Goal: Task Accomplishment & Management: Manage account settings

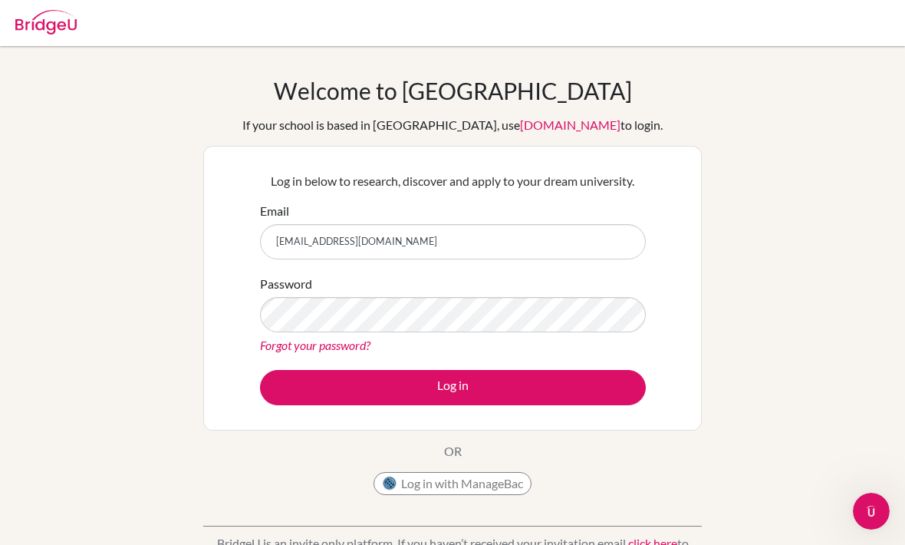
type input "[EMAIL_ADDRESS][DOMAIN_NAME]"
click at [304, 337] on link "Forgot your password?" at bounding box center [315, 344] width 110 height 15
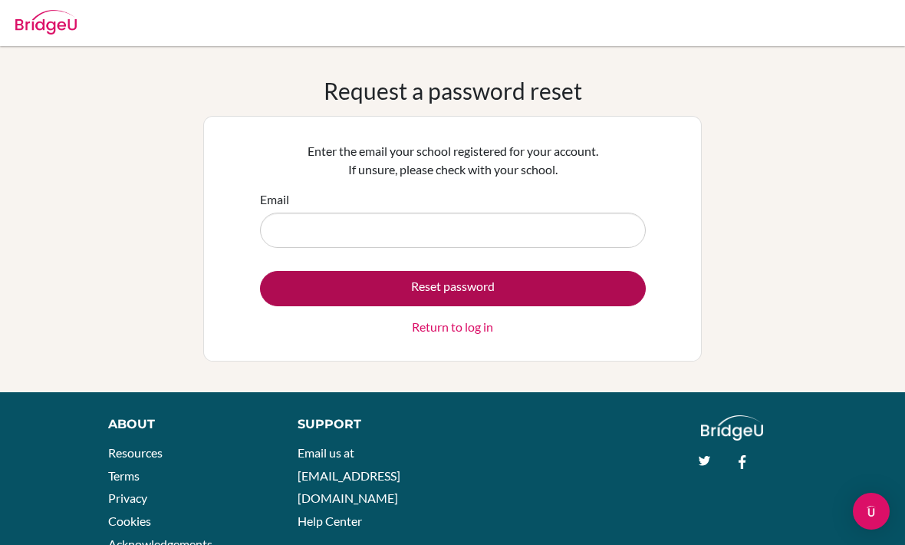
click at [544, 288] on button "Reset password" at bounding box center [453, 288] width 386 height 35
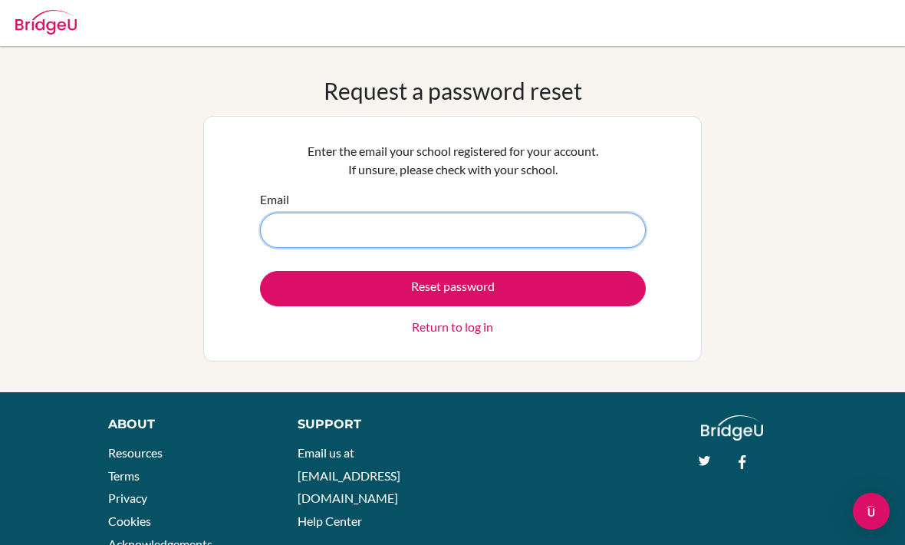
click at [527, 221] on input "Email" at bounding box center [453, 229] width 386 height 35
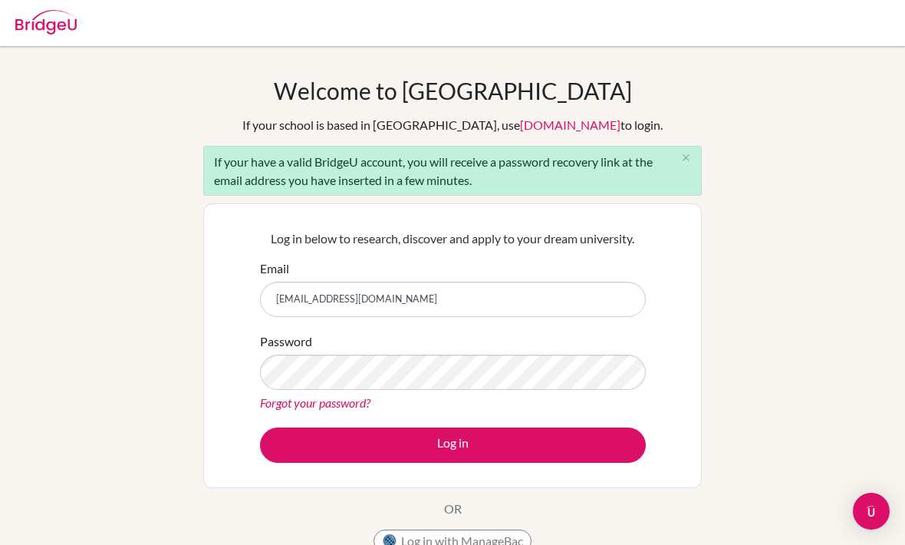
type input "[EMAIL_ADDRESS][DOMAIN_NAME]"
click at [322, 400] on link "Forgot your password?" at bounding box center [315, 402] width 110 height 15
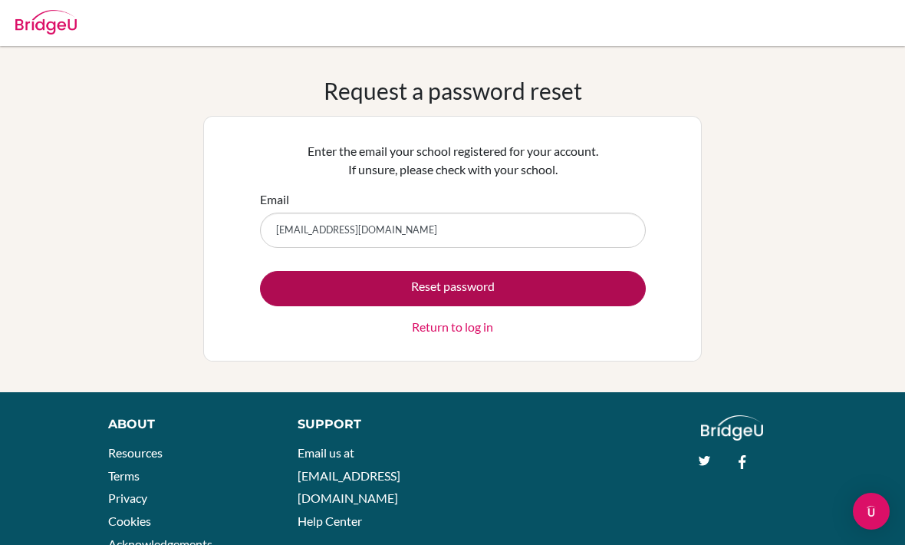
type input "[EMAIL_ADDRESS][DOMAIN_NAME]"
click at [617, 298] on button "Reset password" at bounding box center [453, 288] width 386 height 35
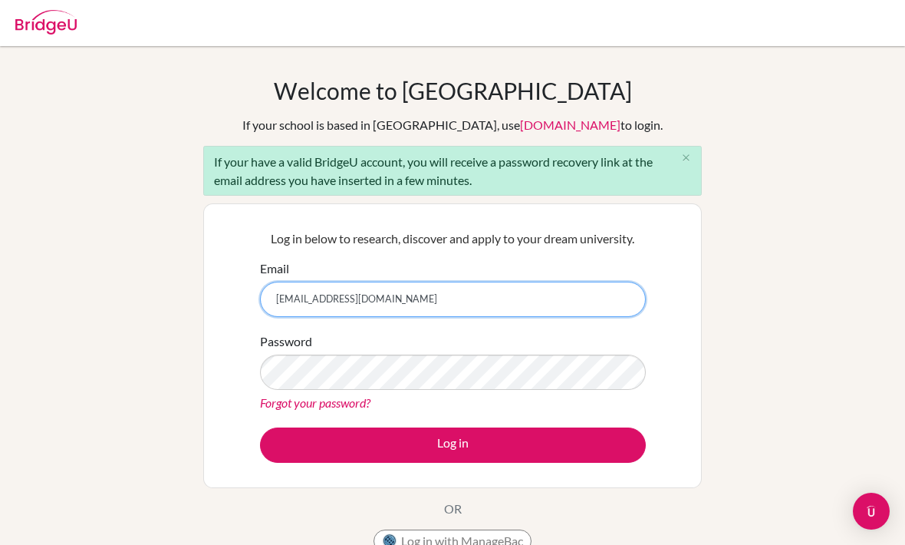
type input "[EMAIL_ADDRESS][DOMAIN_NAME]"
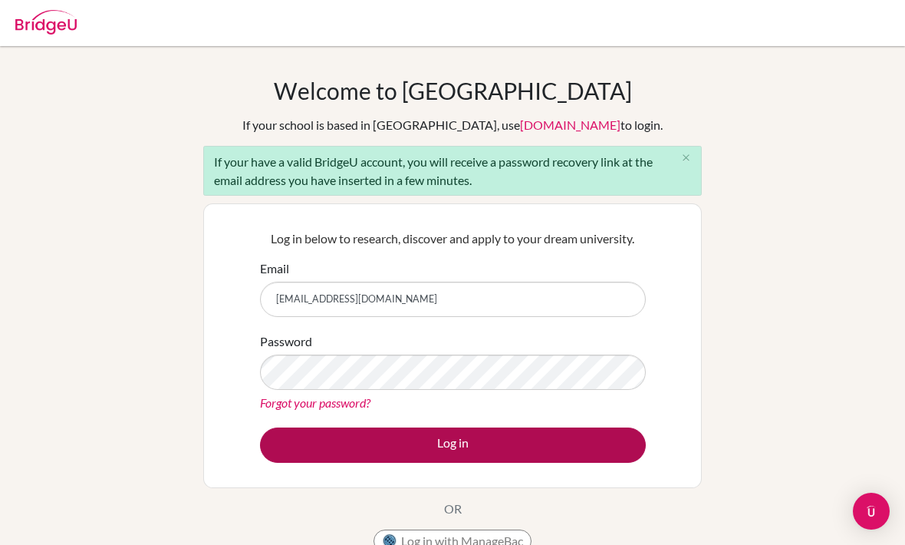
click at [545, 448] on button "Log in" at bounding box center [453, 444] width 386 height 35
